Goal: Book appointment/travel/reservation

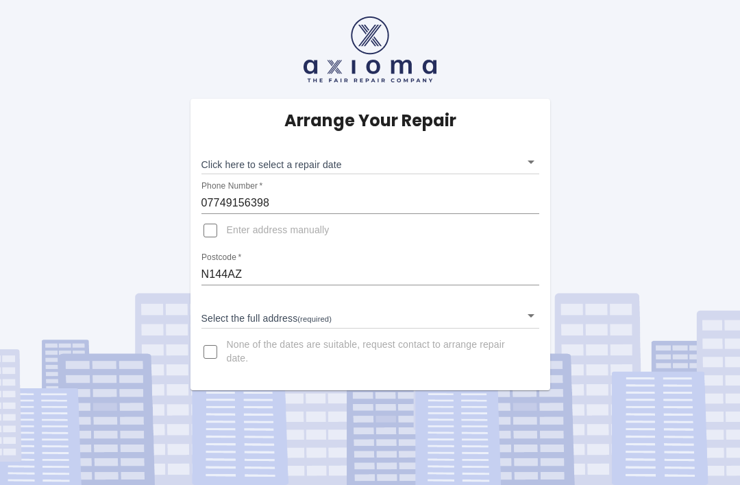
click at [532, 166] on body "Arrange Your Repair Click here to select a repair date ​ Phone Number   * 07749…" at bounding box center [370, 242] width 740 height 485
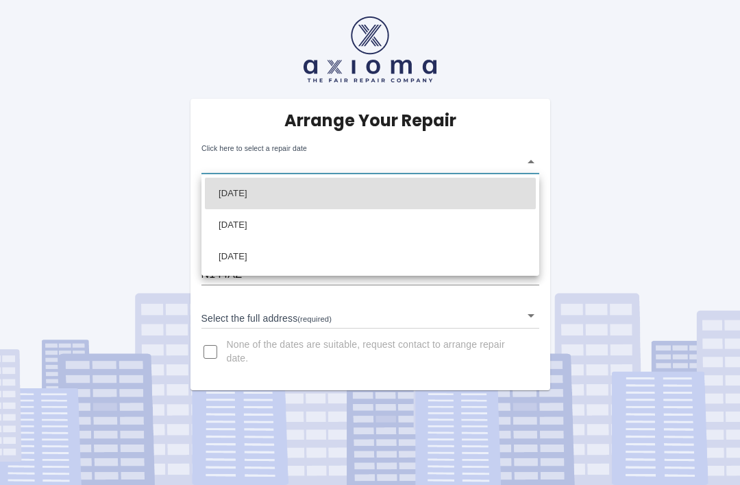
click at [279, 188] on li "[DATE]" at bounding box center [370, 194] width 331 height 32
type input "[DATE]T00:00:00.000Z"
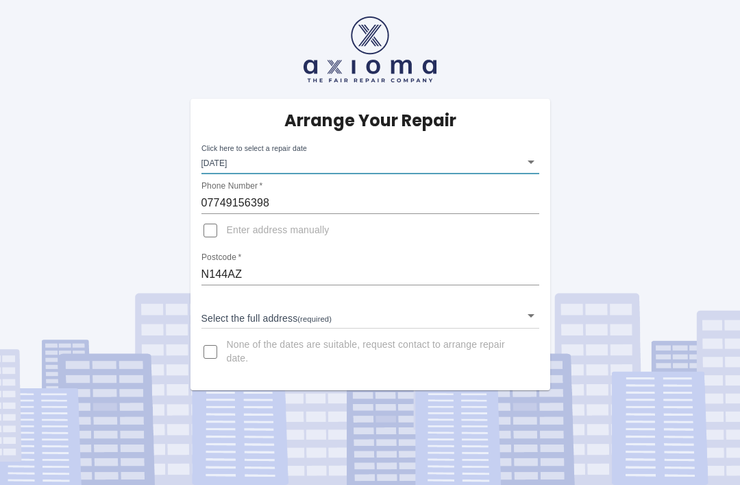
click at [535, 309] on body "Arrange Your Repair Click here to select a repair date [DATE] [DATE]T00:00:00.0…" at bounding box center [370, 242] width 740 height 485
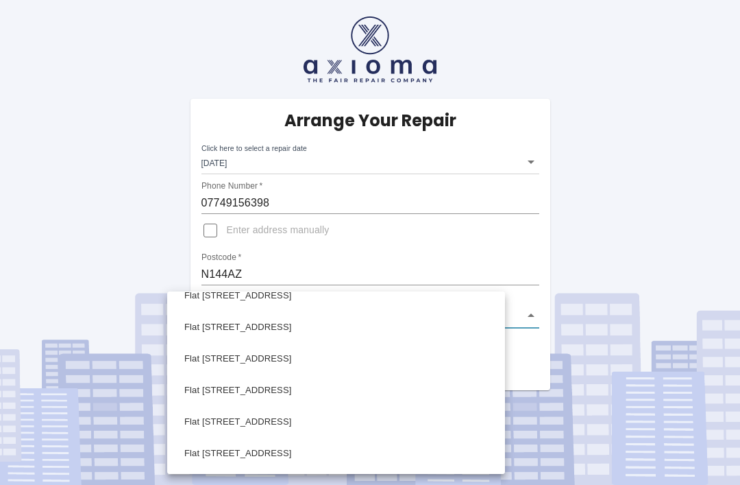
scroll to position [705, 0]
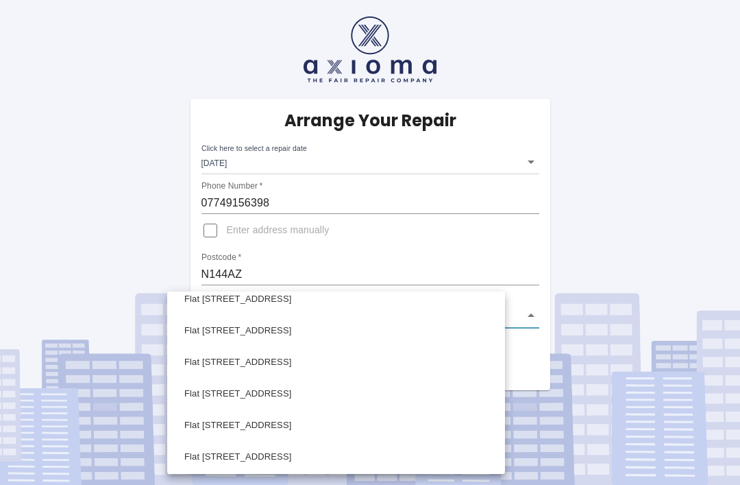
click at [341, 288] on div at bounding box center [370, 242] width 740 height 485
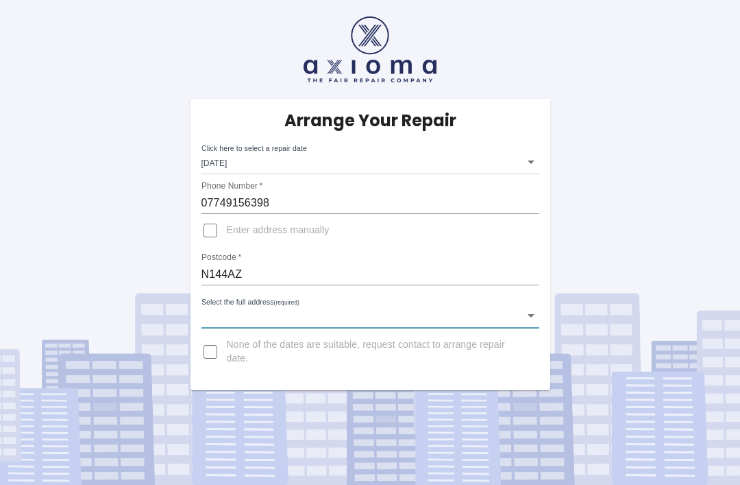
click at [341, 288] on div at bounding box center [370, 242] width 740 height 485
click at [533, 318] on body "Arrange Your Repair Click here to select a repair date [DATE] [DATE]T00:00:00.0…" at bounding box center [370, 242] width 740 height 485
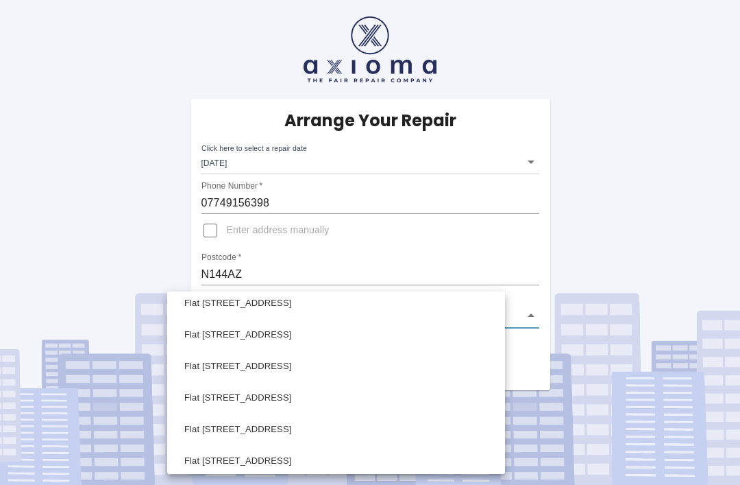
scroll to position [670, 0]
click at [286, 328] on li "Flat [STREET_ADDRESS]" at bounding box center [336, 335] width 331 height 32
type input "Flat [STREET_ADDRESS]"
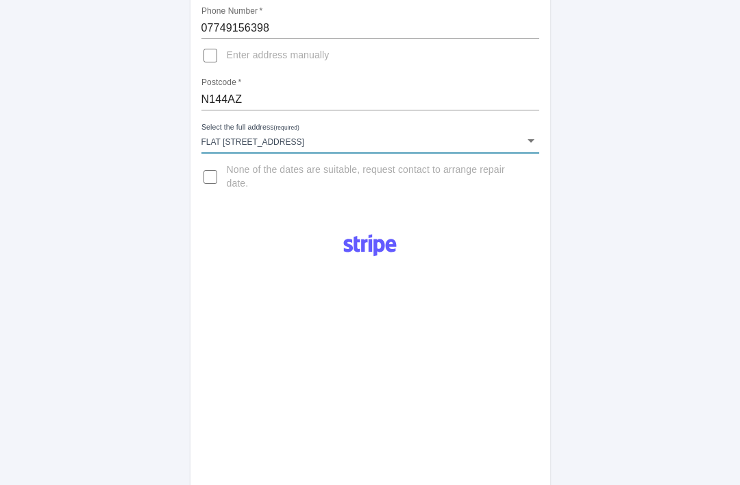
scroll to position [175, 0]
click at [739, 184] on div "Arrange Your Repair Click here to select a repair date [DATE] [DATE]T00:00:00.0…" at bounding box center [370, 359] width 761 height 1069
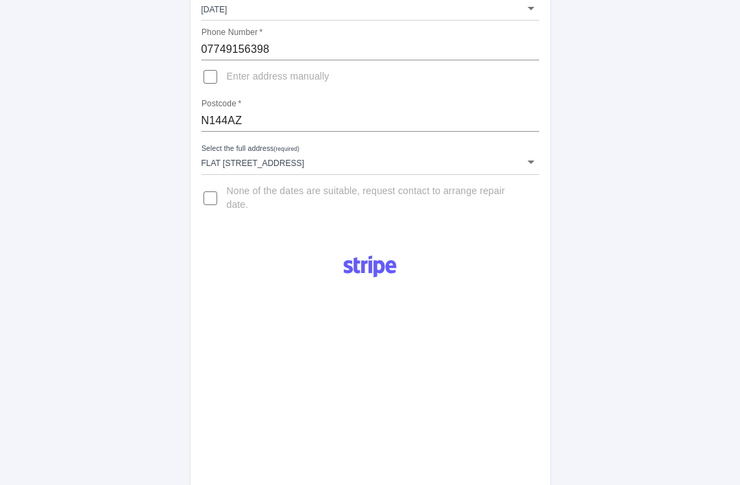
click at [109, 12] on div "Arrange Your Repair Click here to select a repair date [DATE] [DATE]T00:00:00.0…" at bounding box center [370, 380] width 761 height 1069
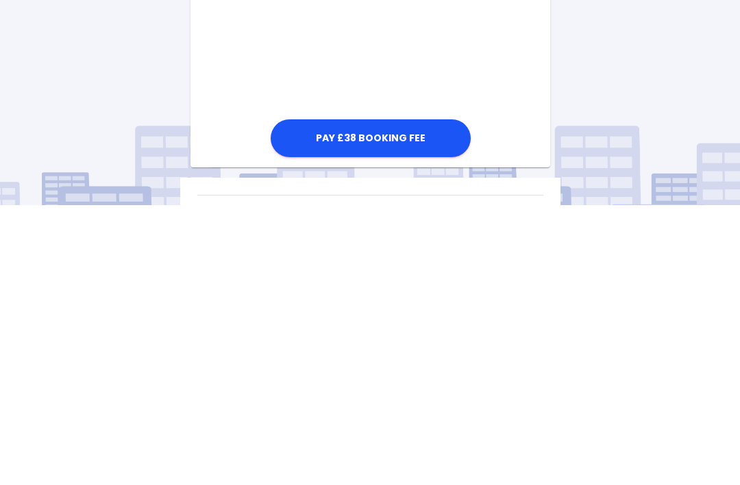
scroll to position [711, 0]
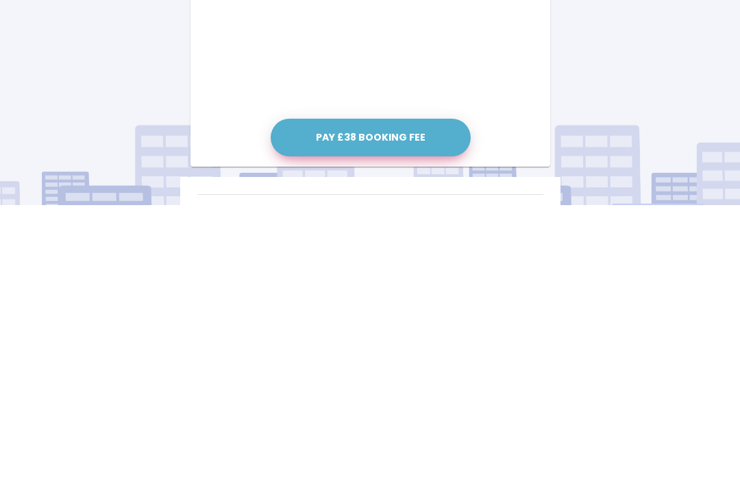
click at [387, 398] on button "Pay £38 Booking Fee" at bounding box center [371, 417] width 200 height 38
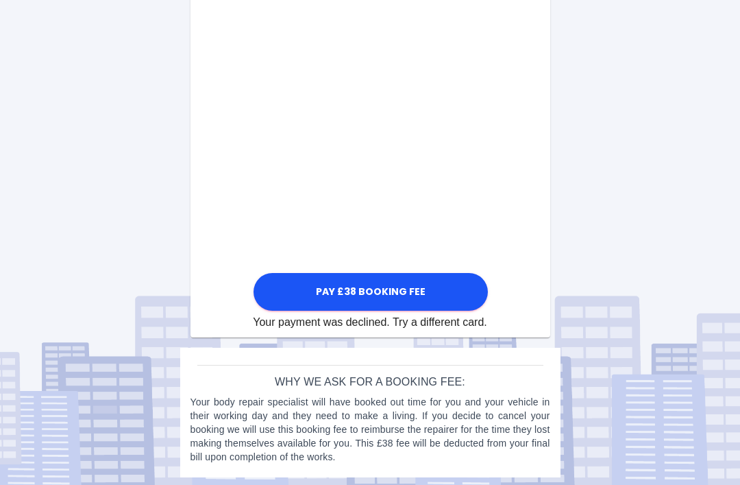
scroll to position [812, 0]
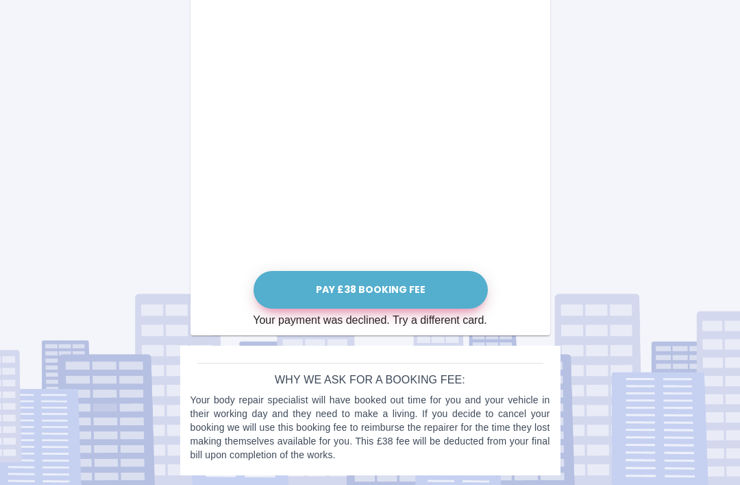
click at [398, 290] on button "Pay £38 Booking Fee" at bounding box center [371, 290] width 234 height 38
